Goal: Information Seeking & Learning: Learn about a topic

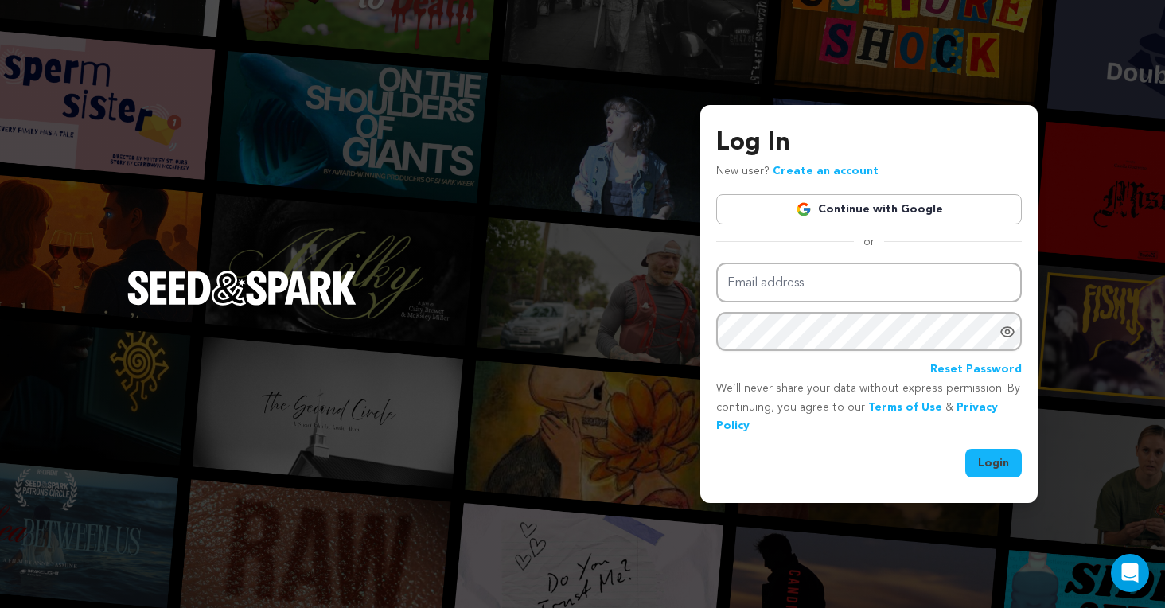
click at [817, 202] on link "Continue with Google" at bounding box center [869, 209] width 306 height 30
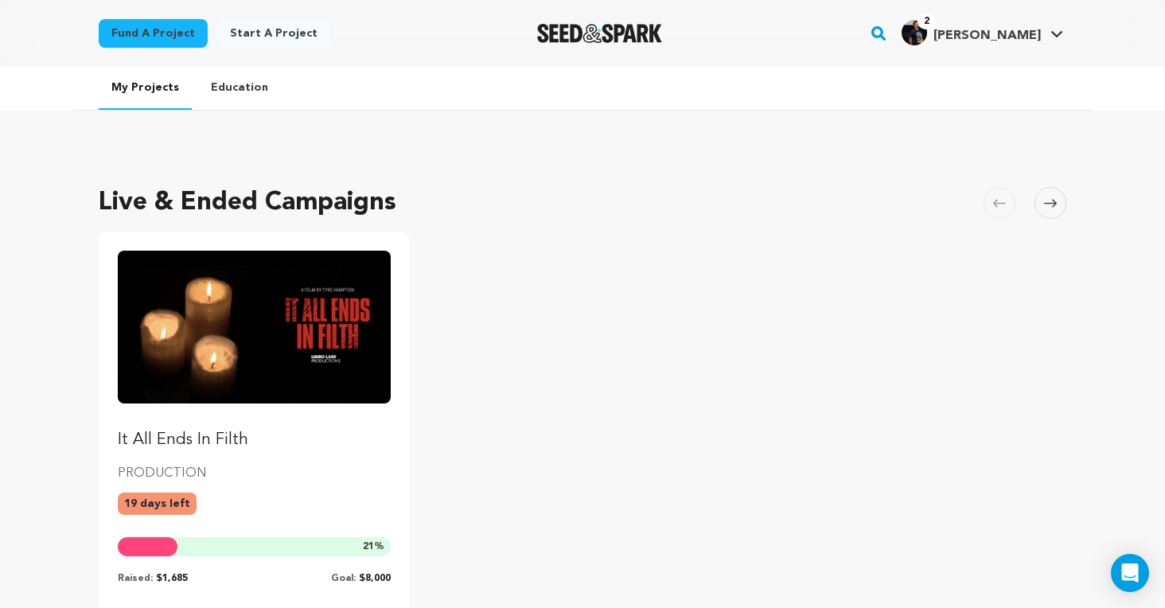
click at [212, 403] on img "Fund It All Ends In Filth" at bounding box center [254, 327] width 273 height 153
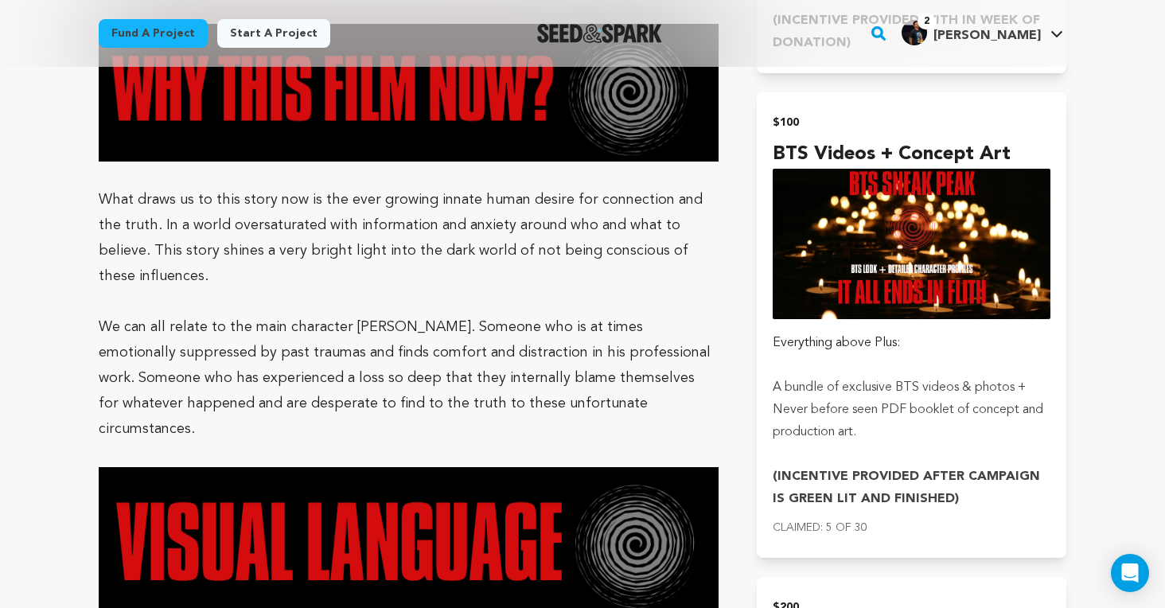
scroll to position [2856, 0]
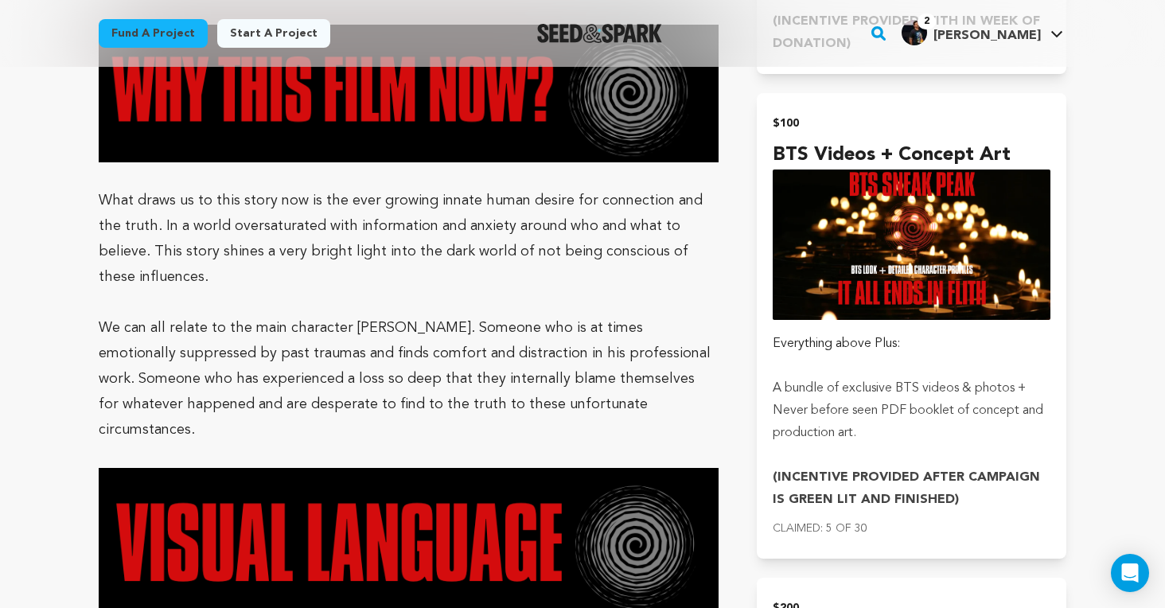
click at [123, 232] on p "What draws us to this story now is the ever growing innate human desire for con…" at bounding box center [409, 239] width 620 height 102
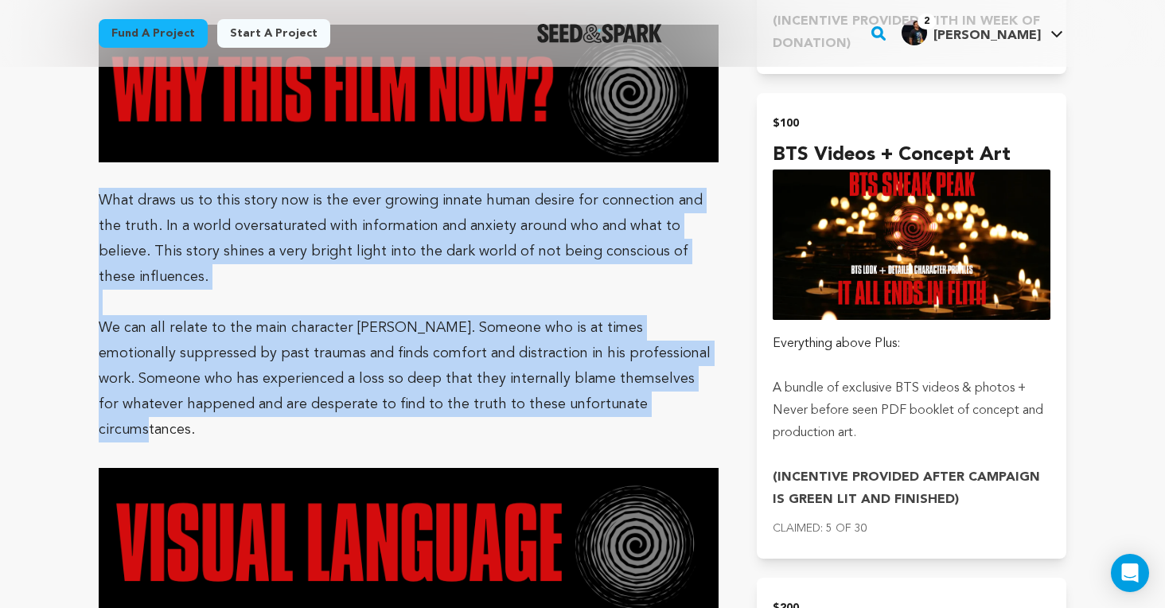
drag, startPoint x: 99, startPoint y: 170, endPoint x: 553, endPoint y: 372, distance: 496.3
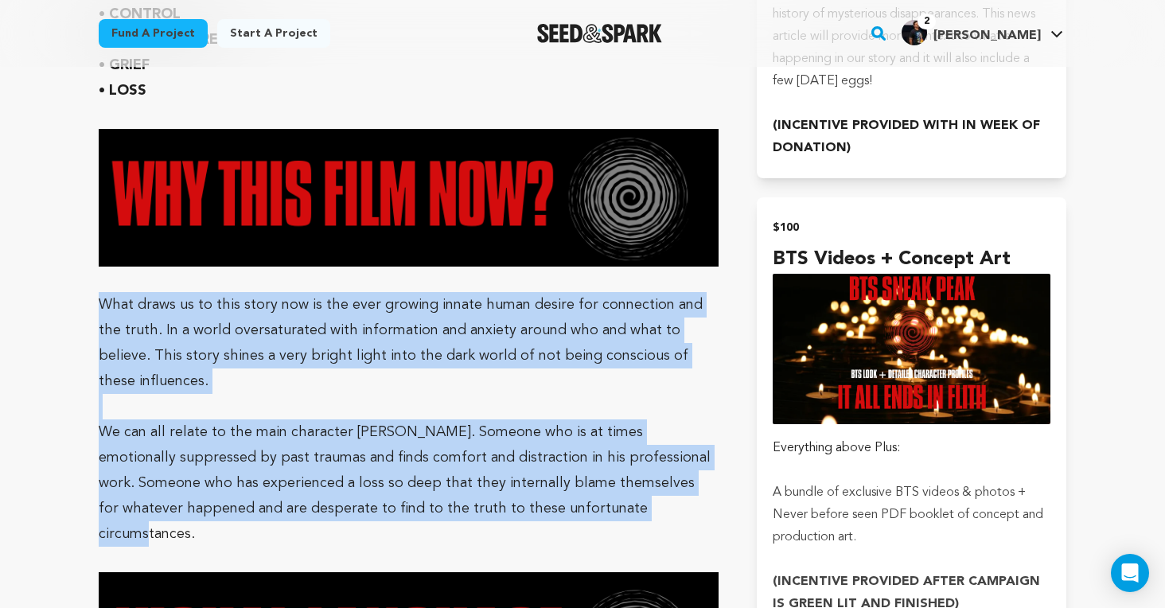
scroll to position [2753, 0]
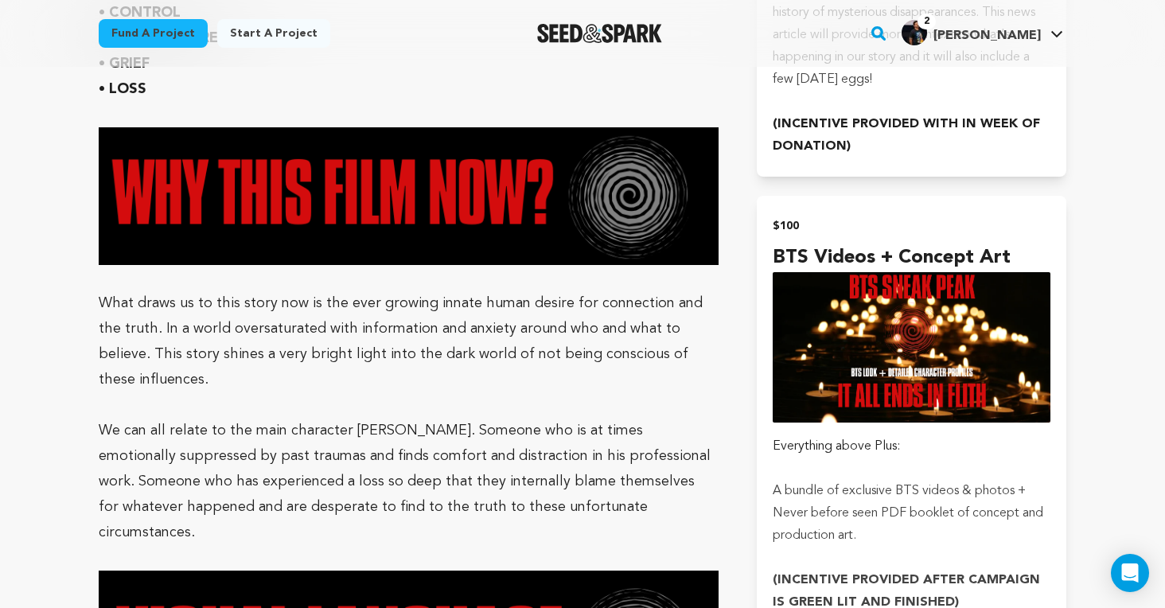
click at [293, 354] on p "What draws us to this story now is the ever growing innate human desire for con…" at bounding box center [409, 341] width 620 height 102
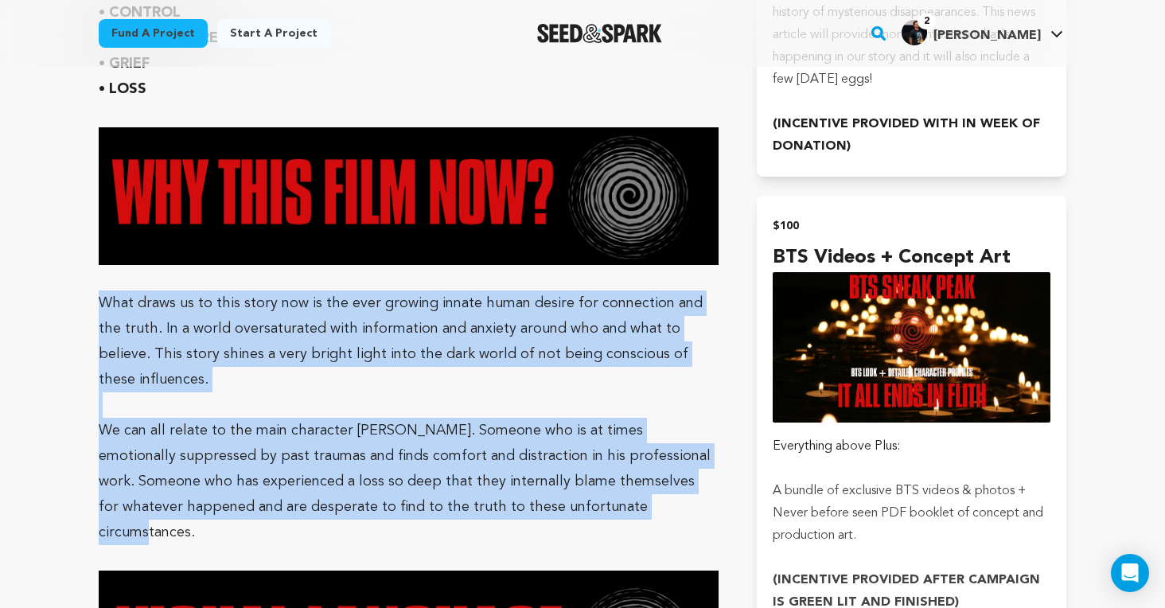
drag, startPoint x: 102, startPoint y: 278, endPoint x: 540, endPoint y: 477, distance: 481.5
copy div "What draws us to this story now is the ever growing innate human desire for con…"
